Goal: Task Accomplishment & Management: Use online tool/utility

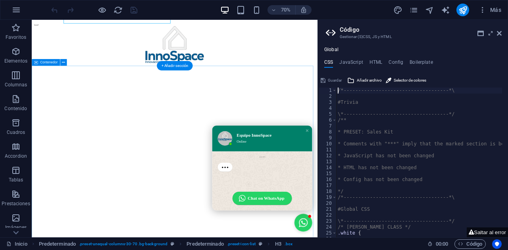
scroll to position [578, 0]
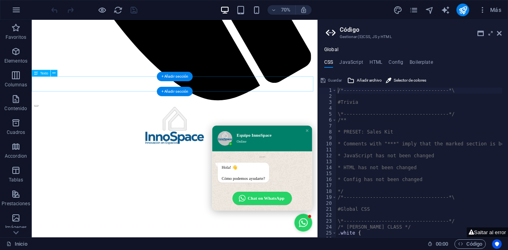
scroll to position [340, 0]
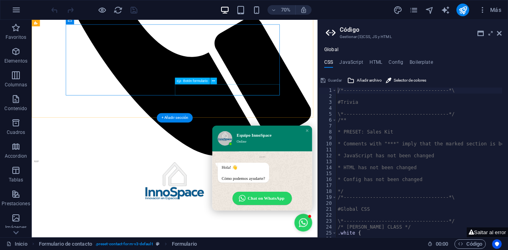
click at [213, 81] on icon at bounding box center [213, 82] width 3 height 6
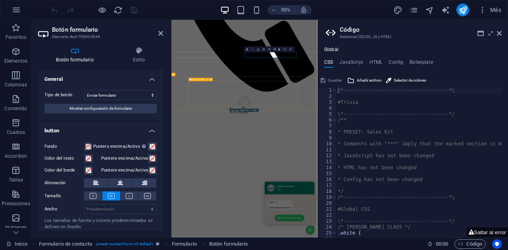
scroll to position [558, 0]
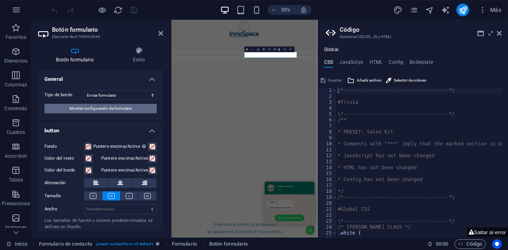
click at [121, 109] on span "Mostrar configuración de formulario" at bounding box center [100, 109] width 63 height 10
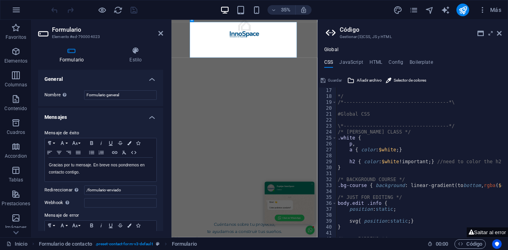
scroll to position [143, 0]
